Goal: Transaction & Acquisition: Purchase product/service

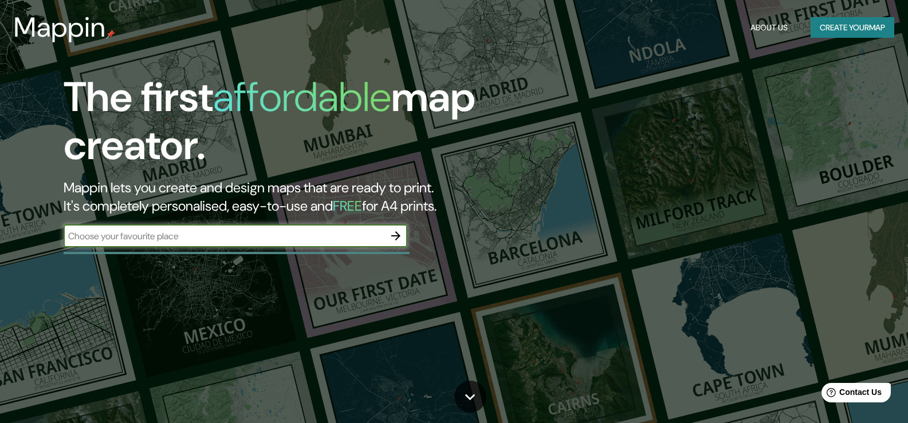
click at [98, 237] on input "text" at bounding box center [224, 236] width 321 height 13
type input "santa cruz"
click at [397, 238] on icon "button" at bounding box center [395, 235] width 9 height 9
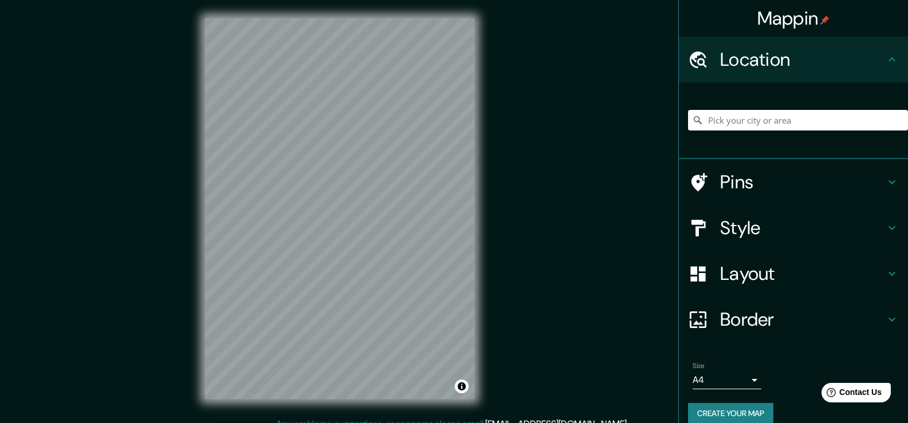
click at [711, 119] on input "Pick your city or area" at bounding box center [798, 120] width 220 height 21
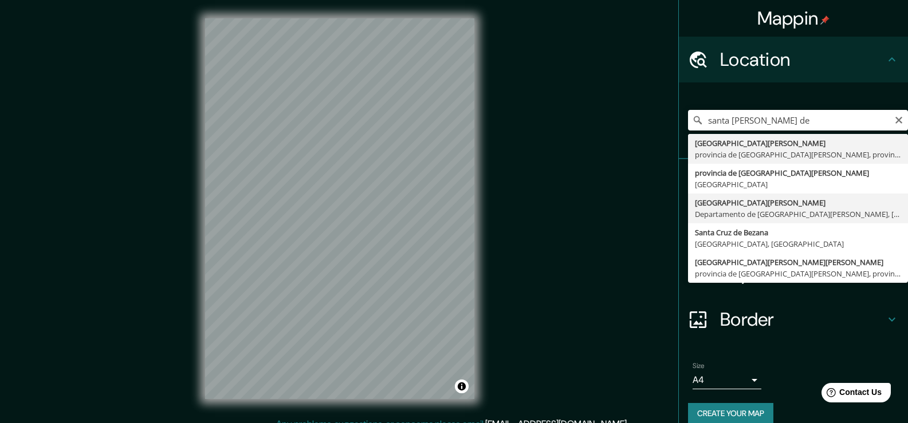
type input "[GEOGRAPHIC_DATA][PERSON_NAME], [GEOGRAPHIC_DATA][PERSON_NAME], [GEOGRAPHIC_DAT…"
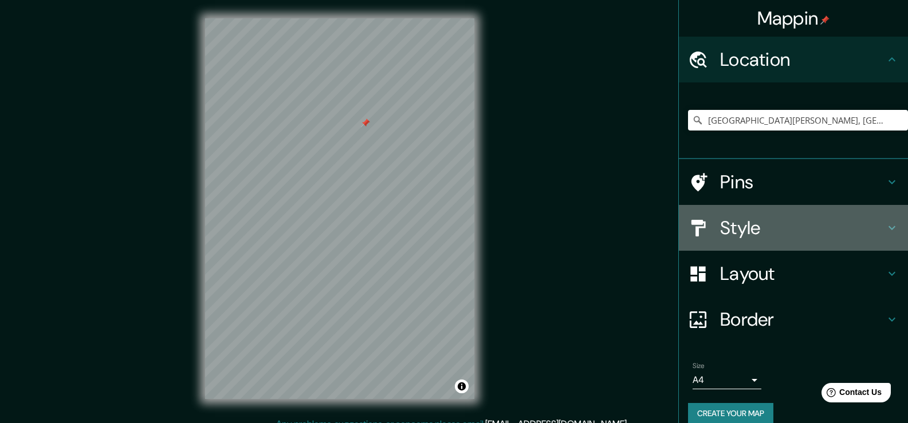
click at [730, 227] on h4 "Style" at bounding box center [802, 228] width 165 height 23
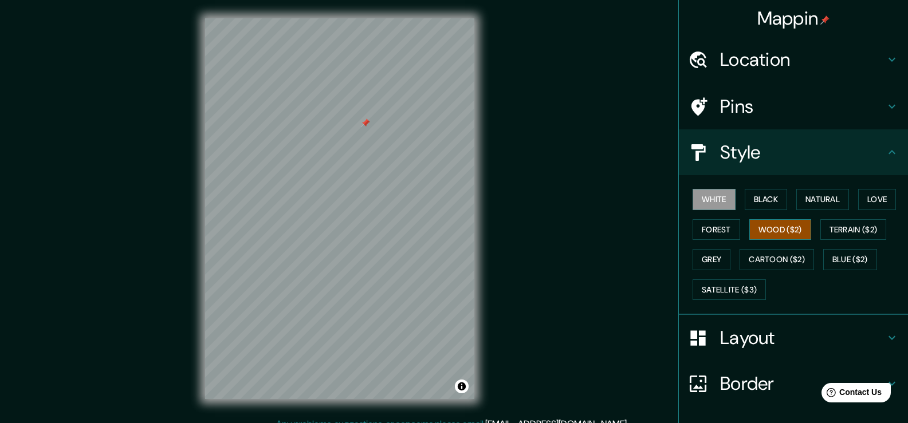
click at [764, 234] on button "Wood ($2)" at bounding box center [780, 229] width 62 height 21
click at [713, 229] on button "Forest" at bounding box center [717, 229] width 48 height 21
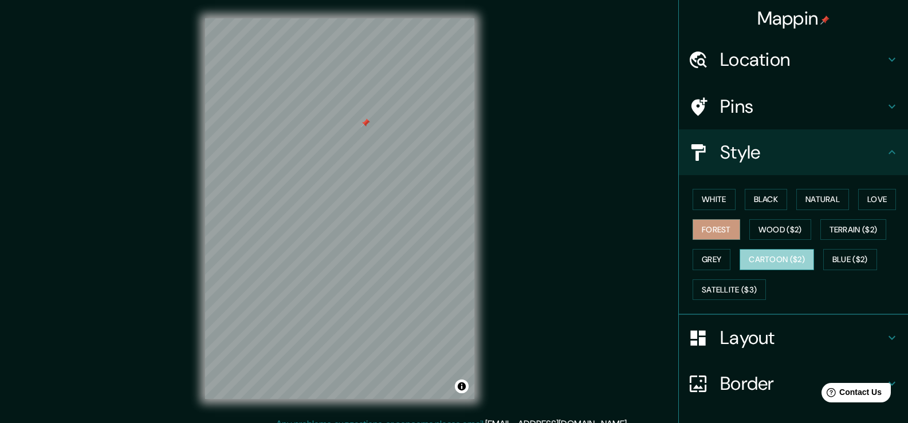
click at [785, 259] on button "Cartoon ($2)" at bounding box center [776, 259] width 74 height 21
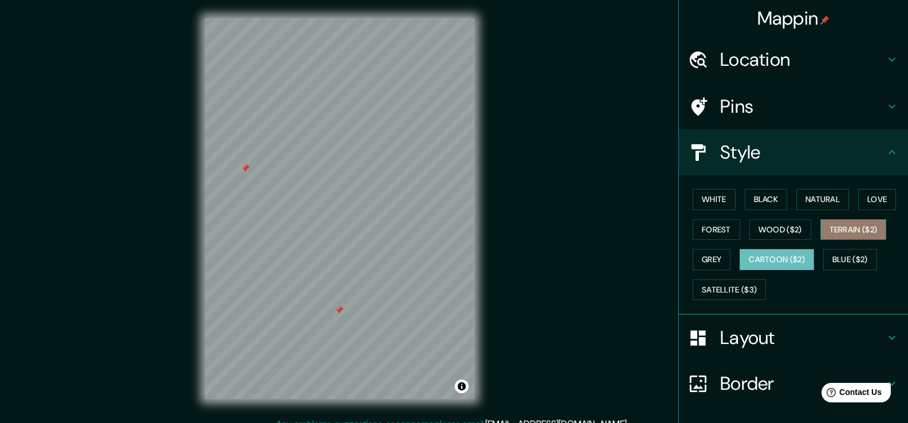
click at [853, 227] on button "Terrain ($2)" at bounding box center [853, 229] width 66 height 21
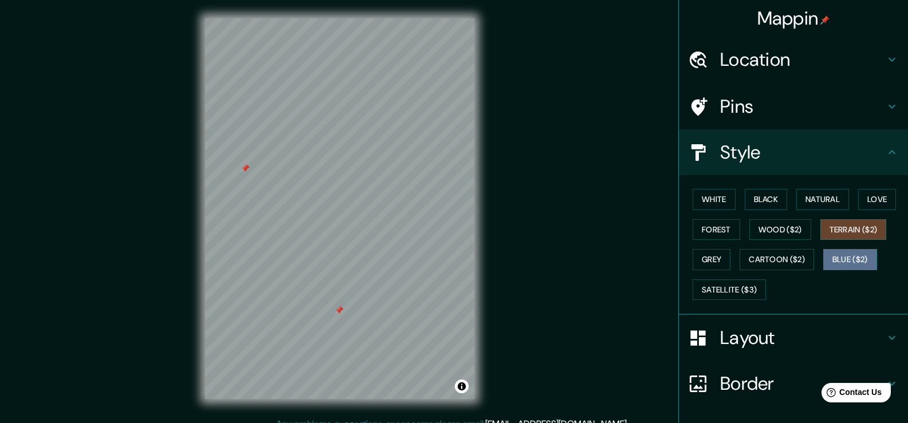
click at [853, 257] on button "Blue ($2)" at bounding box center [850, 259] width 54 height 21
click at [808, 108] on h4 "Pins" at bounding box center [802, 106] width 165 height 23
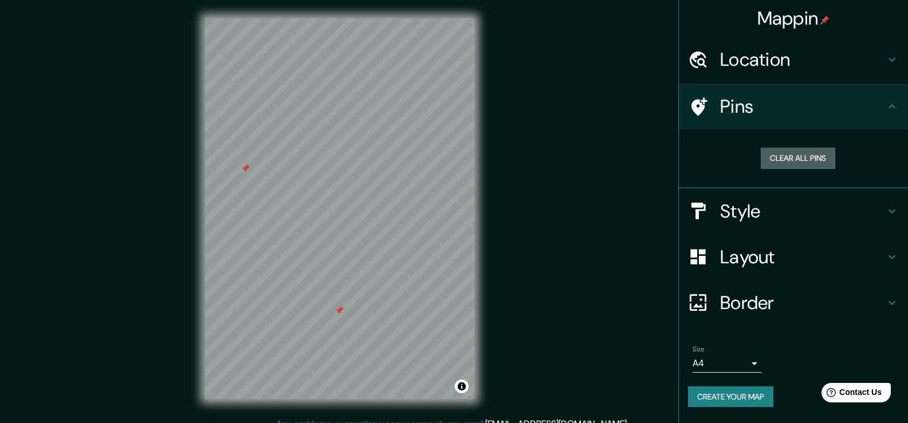
click at [800, 159] on button "Clear all pins" at bounding box center [798, 158] width 74 height 21
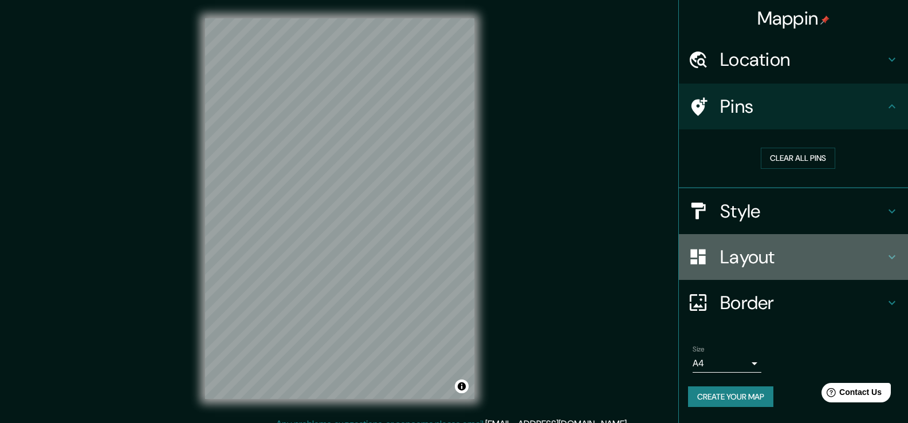
click at [763, 257] on h4 "Layout" at bounding box center [802, 257] width 165 height 23
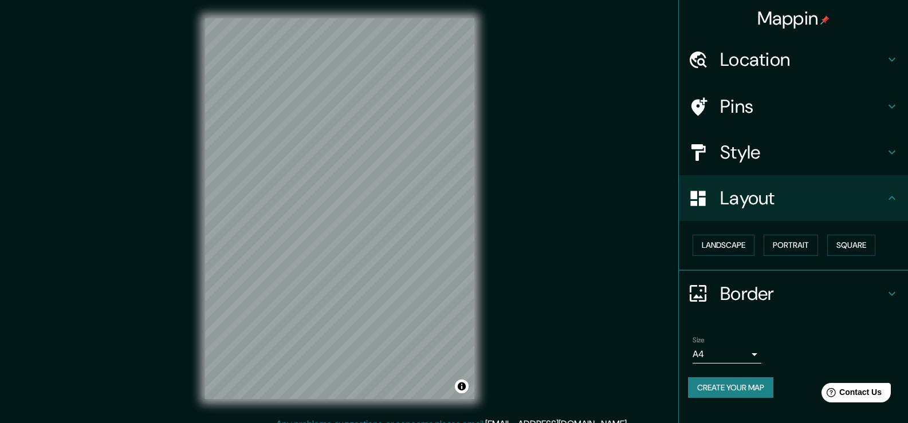
click at [719, 155] on div at bounding box center [704, 153] width 32 height 20
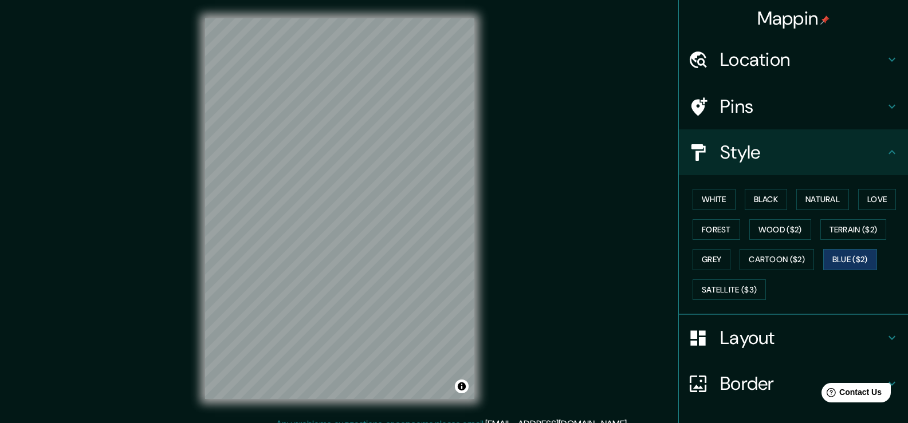
click at [761, 344] on h4 "Layout" at bounding box center [802, 337] width 165 height 23
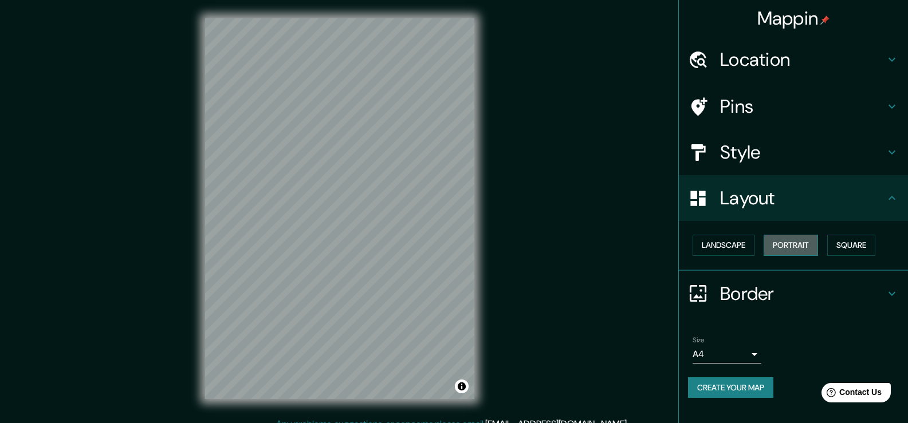
click at [801, 249] on button "Portrait" at bounding box center [791, 245] width 54 height 21
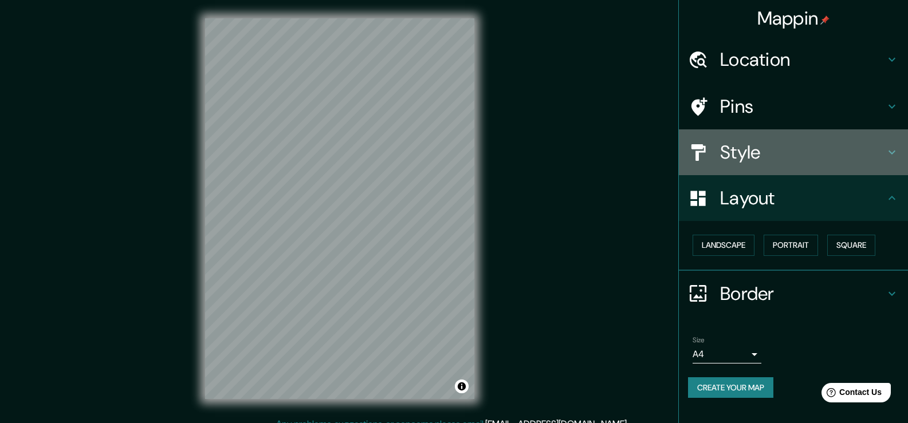
click at [776, 160] on h4 "Style" at bounding box center [802, 152] width 165 height 23
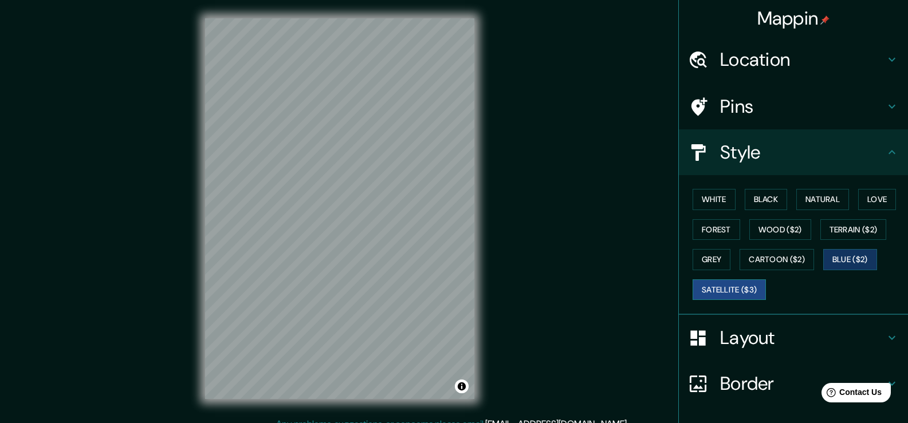
click at [731, 290] on button "Satellite ($3)" at bounding box center [729, 290] width 73 height 21
click at [841, 230] on button "Terrain ($2)" at bounding box center [853, 229] width 66 height 21
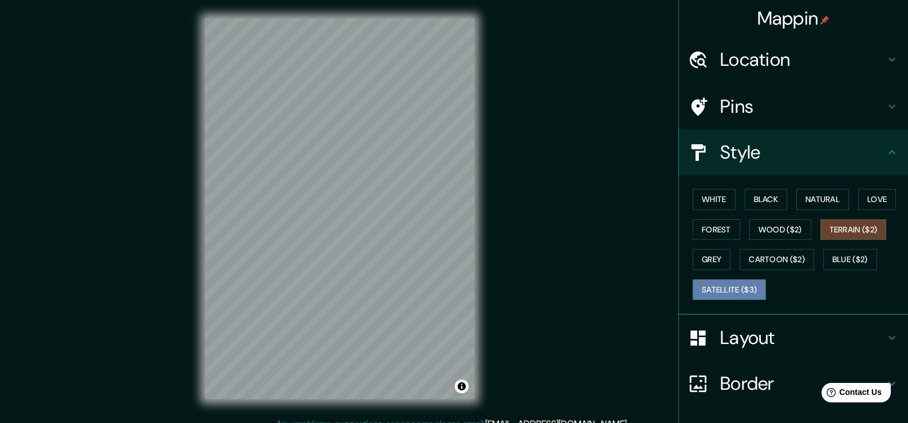
click at [726, 291] on button "Satellite ($3)" at bounding box center [729, 290] width 73 height 21
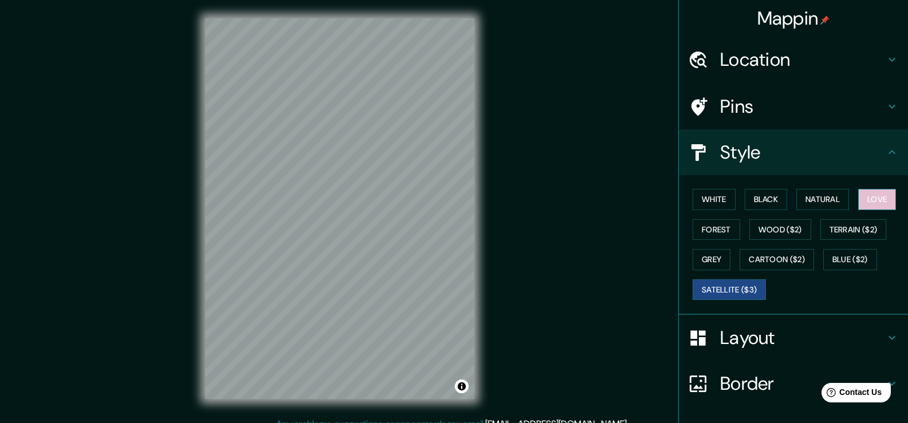
click at [863, 198] on button "Love" at bounding box center [877, 199] width 38 height 21
click at [735, 285] on button "Satellite ($3)" at bounding box center [729, 290] width 73 height 21
click at [870, 200] on button "Love" at bounding box center [877, 199] width 38 height 21
click at [799, 235] on button "Wood ($2)" at bounding box center [780, 229] width 62 height 21
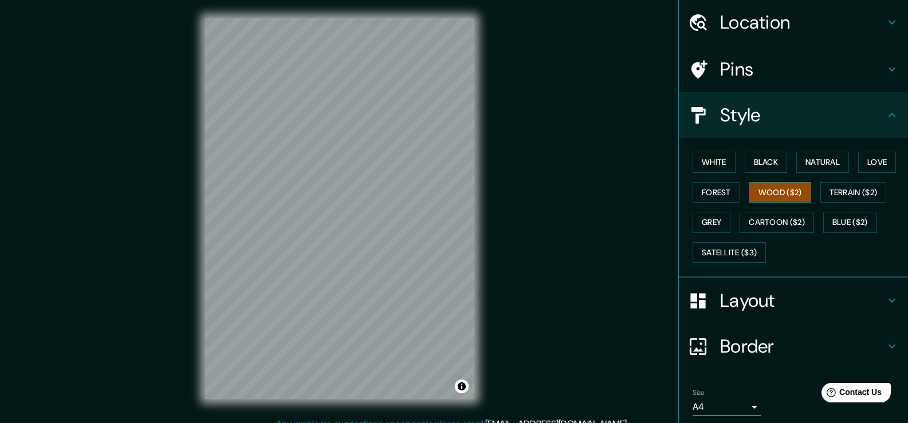
scroll to position [57, 0]
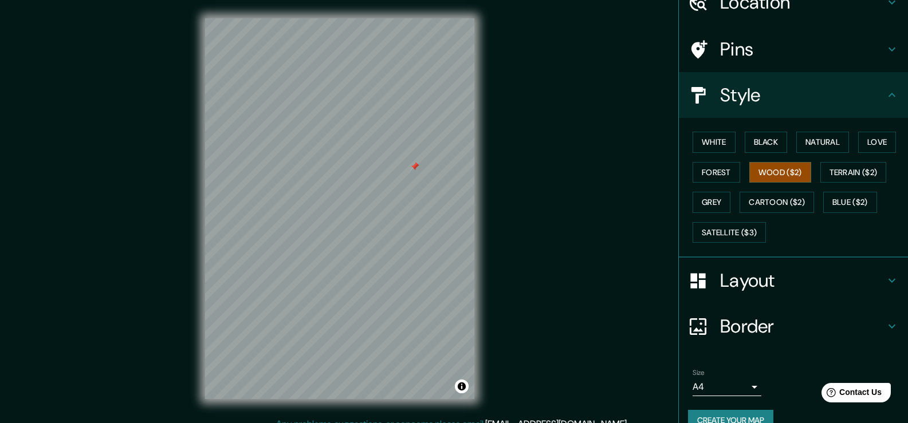
click at [730, 59] on h4 "Pins" at bounding box center [802, 49] width 165 height 23
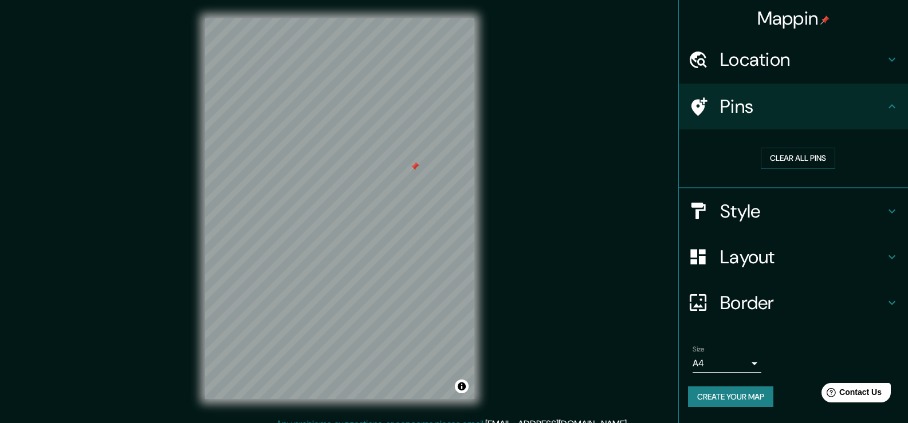
scroll to position [0, 0]
click at [768, 158] on button "Clear all pins" at bounding box center [798, 158] width 74 height 21
